Goal: Check status

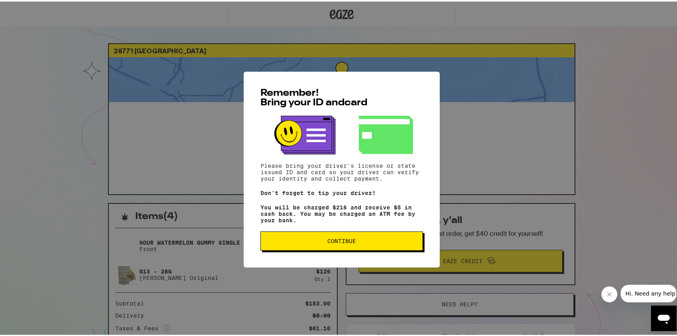
click at [351, 234] on button "Continue" at bounding box center [341, 239] width 162 height 19
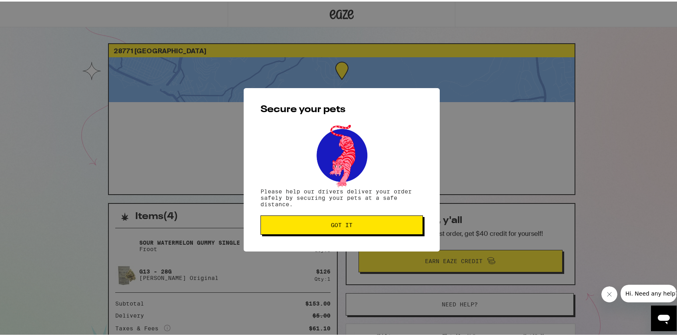
click at [349, 226] on span "Got it" at bounding box center [342, 223] width 22 height 6
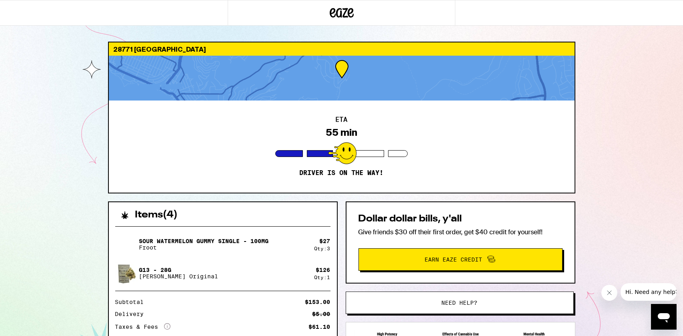
click at [533, 122] on div "ETA 55 min Driver is on the way!" at bounding box center [342, 146] width 466 height 92
click at [628, 160] on div "28771 Shady Ln Laguna Beach 92651 ETA 46 min Driver is on the way! Items ( 4 ) …" at bounding box center [341, 226] width 683 height 453
click at [604, 136] on div "28771 Shady Ln Laguna Beach 92651 ETA 46 min Driver is on the way! Items ( 4 ) …" at bounding box center [341, 226] width 683 height 453
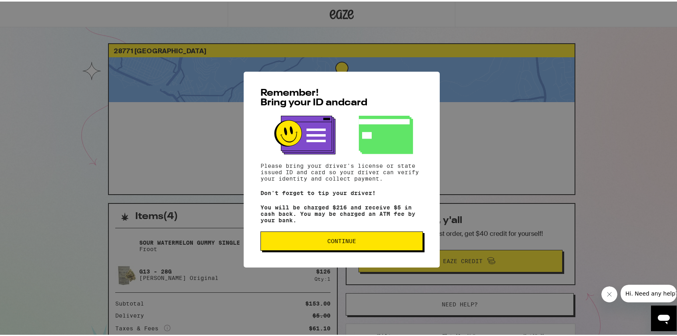
click at [330, 242] on span "Continue" at bounding box center [341, 239] width 29 height 6
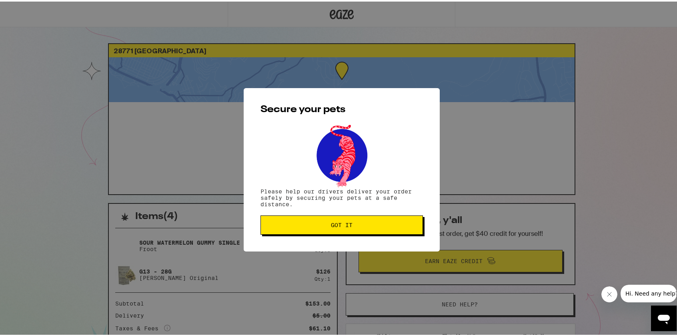
click at [325, 218] on button "Got it" at bounding box center [341, 223] width 162 height 19
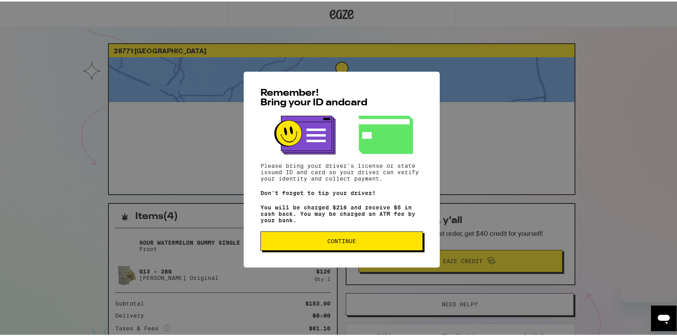
click at [360, 239] on button "Continue" at bounding box center [341, 239] width 162 height 19
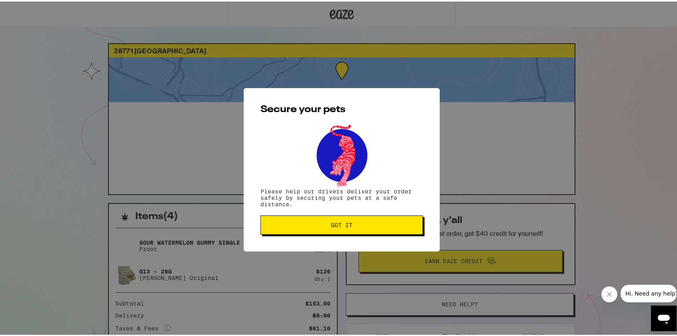
click at [366, 232] on button "Got it" at bounding box center [341, 223] width 162 height 19
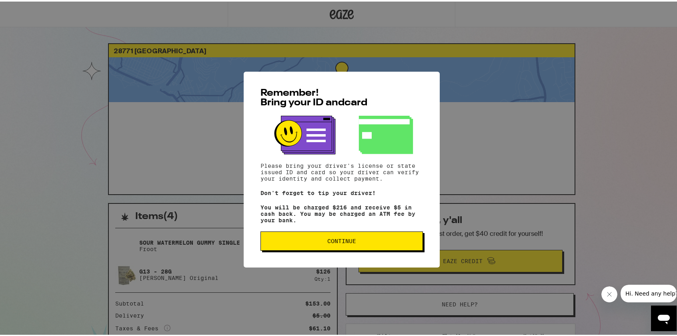
click at [395, 238] on button "Continue" at bounding box center [341, 239] width 162 height 19
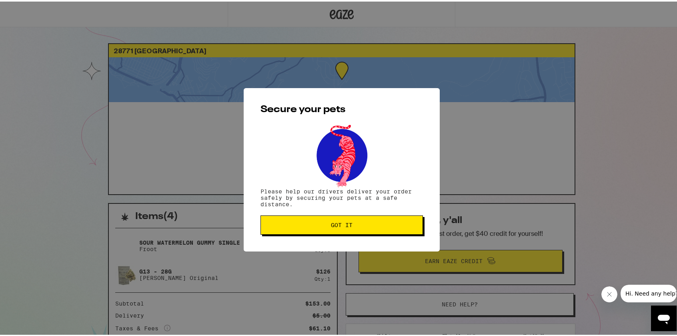
click at [386, 224] on span "Got it" at bounding box center [341, 223] width 149 height 6
